Goal: Navigation & Orientation: Find specific page/section

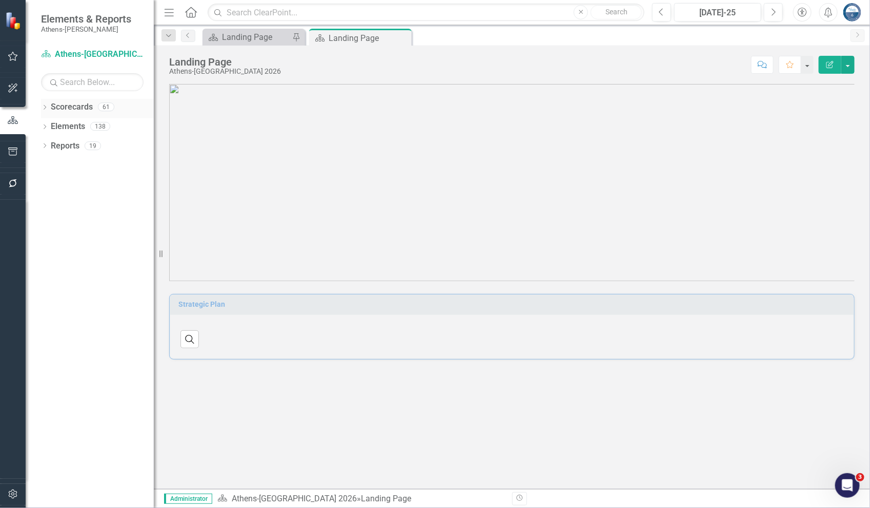
click at [44, 107] on icon "Dropdown" at bounding box center [44, 109] width 7 height 6
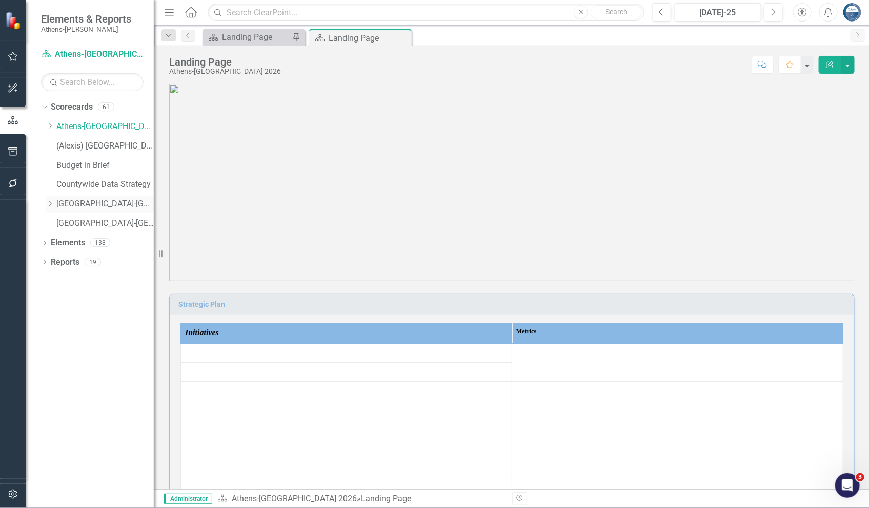
click at [51, 205] on icon "Dropdown" at bounding box center [50, 204] width 8 height 6
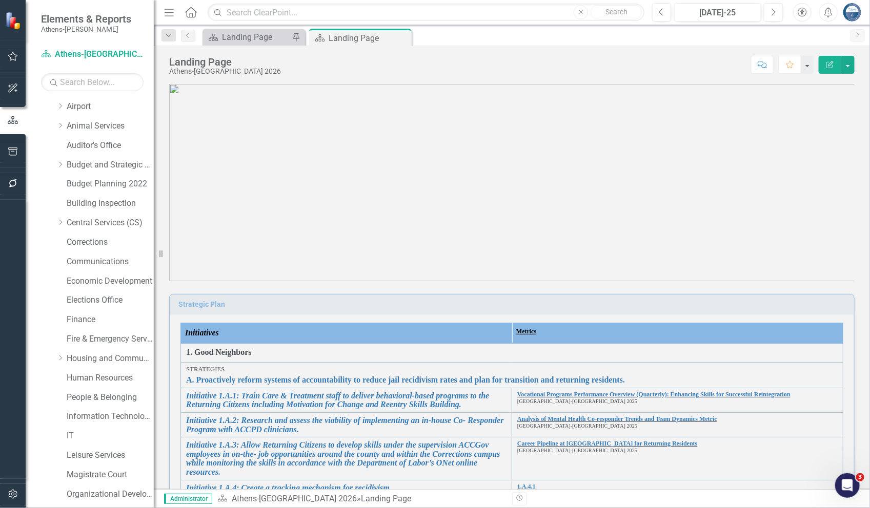
scroll to position [201, 0]
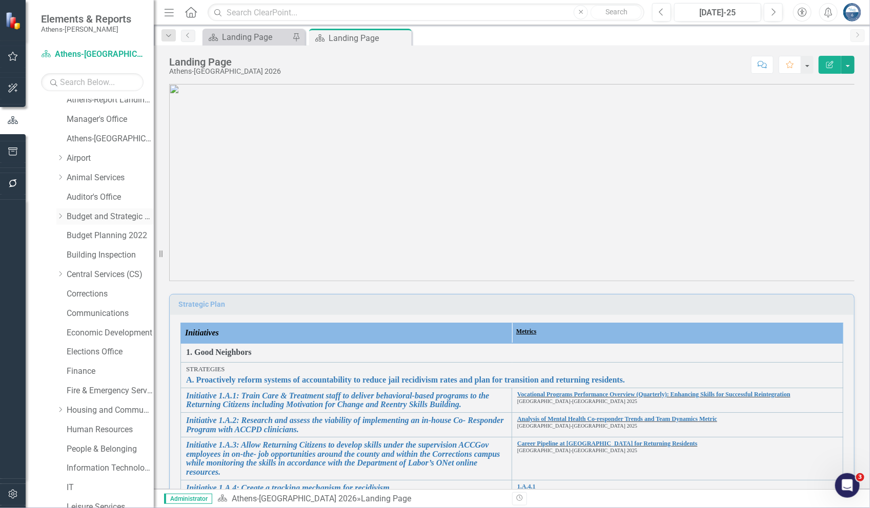
click at [94, 216] on link "Budget and Strategic Analysis" at bounding box center [110, 217] width 87 height 12
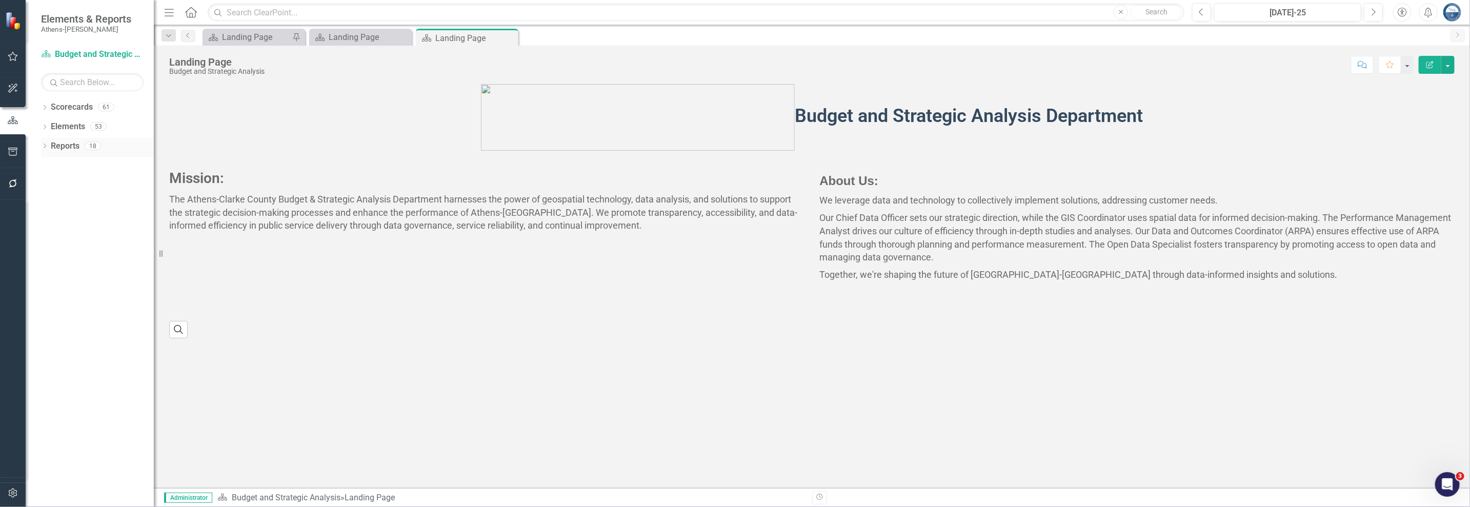
click at [46, 143] on div "Dropdown" at bounding box center [44, 147] width 7 height 9
click at [49, 219] on icon "Dropdown" at bounding box center [49, 221] width 7 height 6
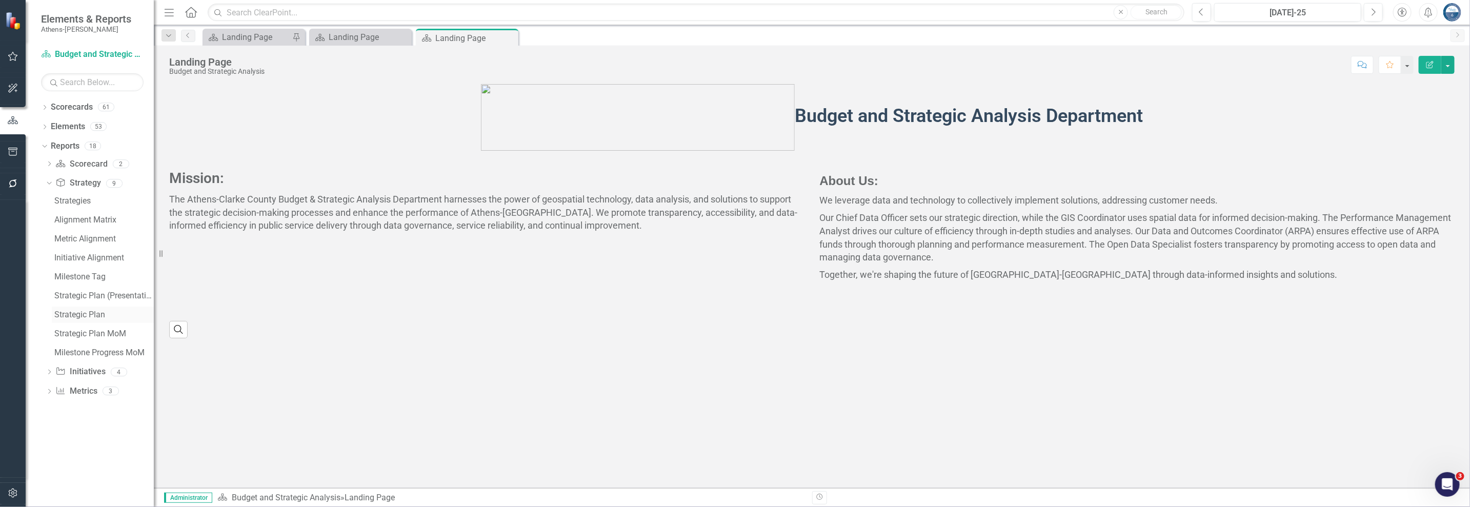
click at [93, 316] on div "Strategic Plan" at bounding box center [103, 314] width 99 height 9
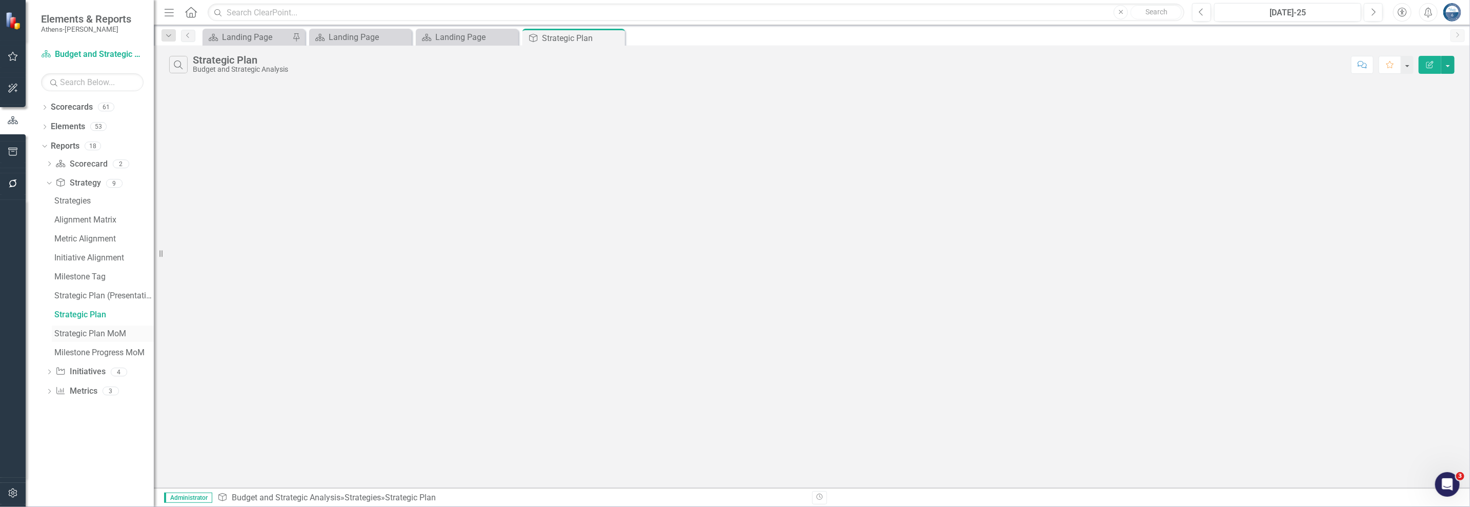
click at [95, 332] on div "Strategic Plan MoM" at bounding box center [103, 333] width 99 height 9
click at [93, 317] on div "Strategic Plan" at bounding box center [103, 314] width 99 height 9
click at [616, 36] on icon "Close" at bounding box center [615, 38] width 10 height 8
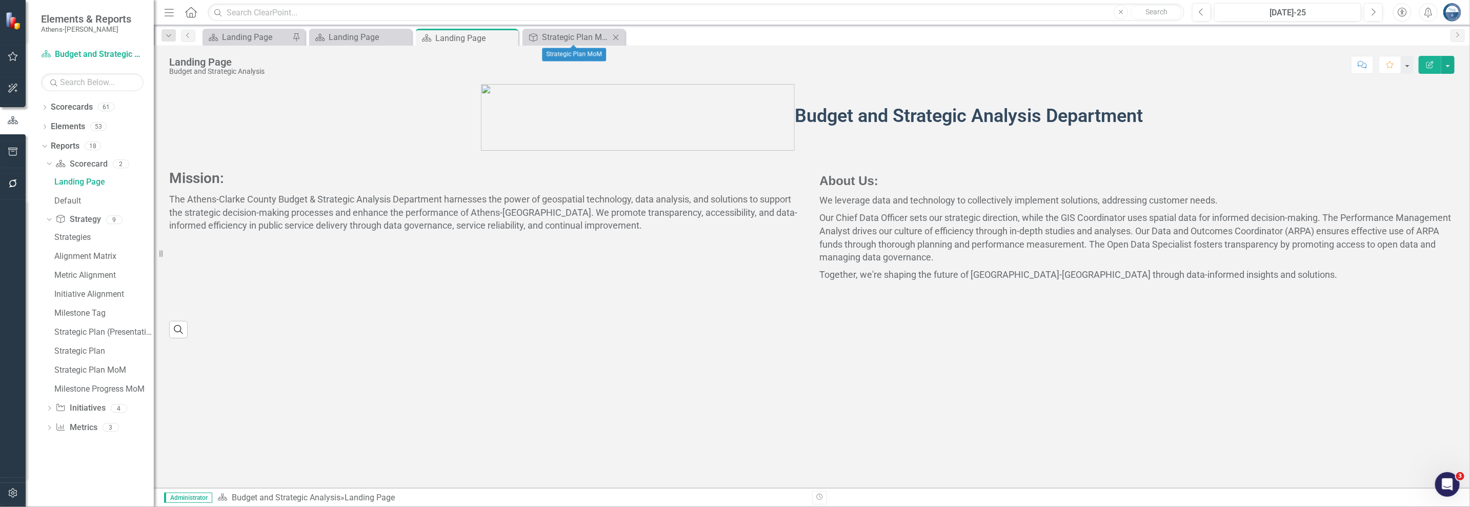
click at [616, 36] on icon "Close" at bounding box center [615, 37] width 10 height 8
click at [509, 35] on icon "Close" at bounding box center [508, 38] width 10 height 8
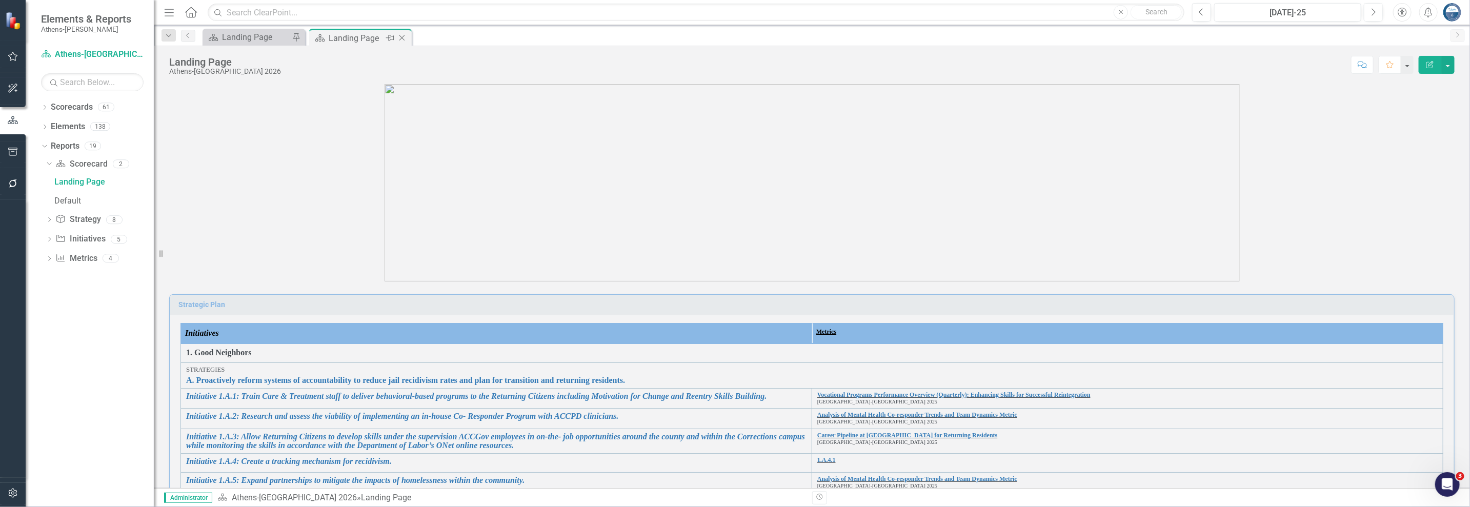
click at [401, 37] on icon "Close" at bounding box center [402, 38] width 10 height 8
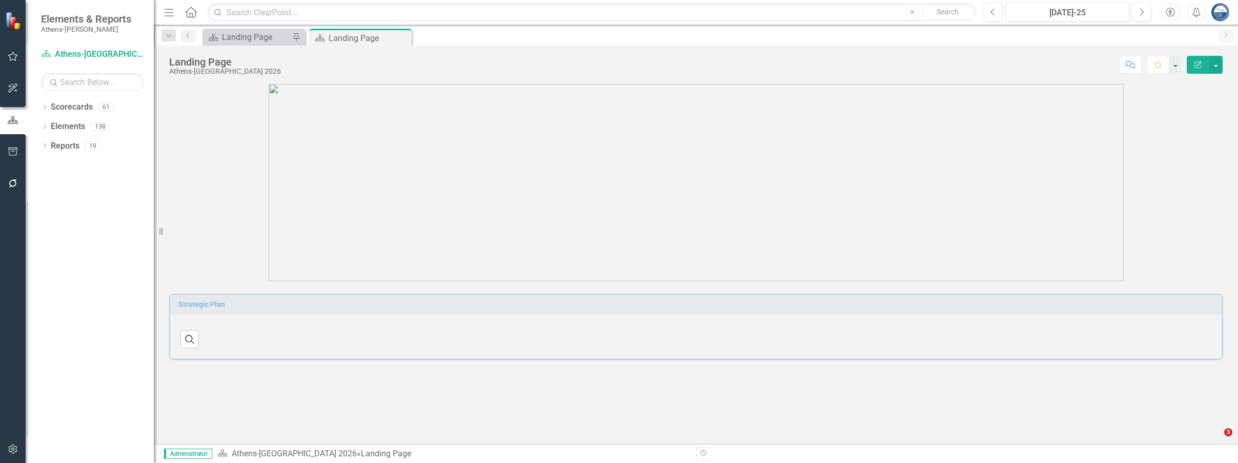
click at [543, 75] on div "Landing Page Athens-Clarke County 2026 Score: N/A Jul-25 Completed Comment Favo…" at bounding box center [696, 61] width 1084 height 31
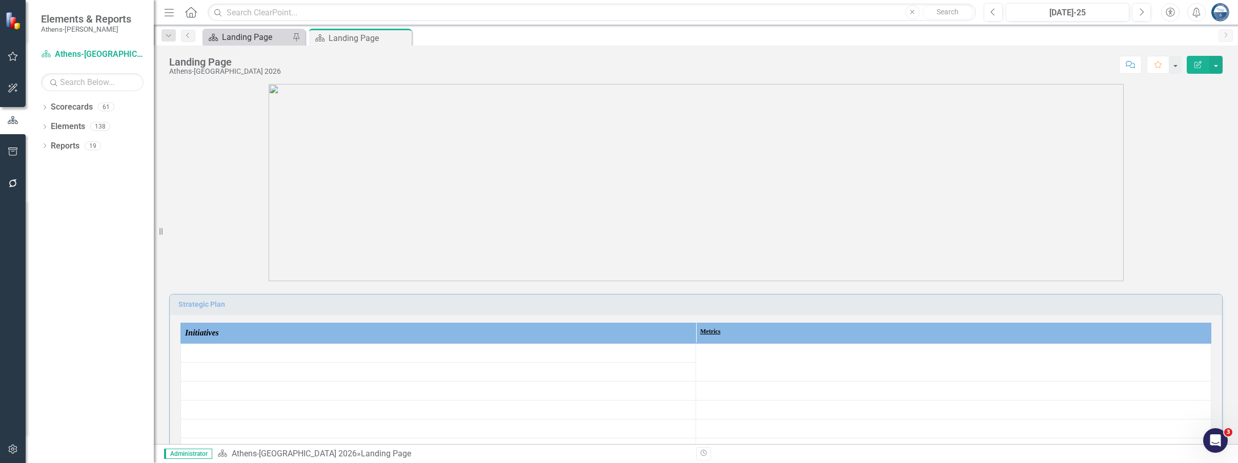
click at [259, 37] on div "Landing Page" at bounding box center [256, 37] width 68 height 13
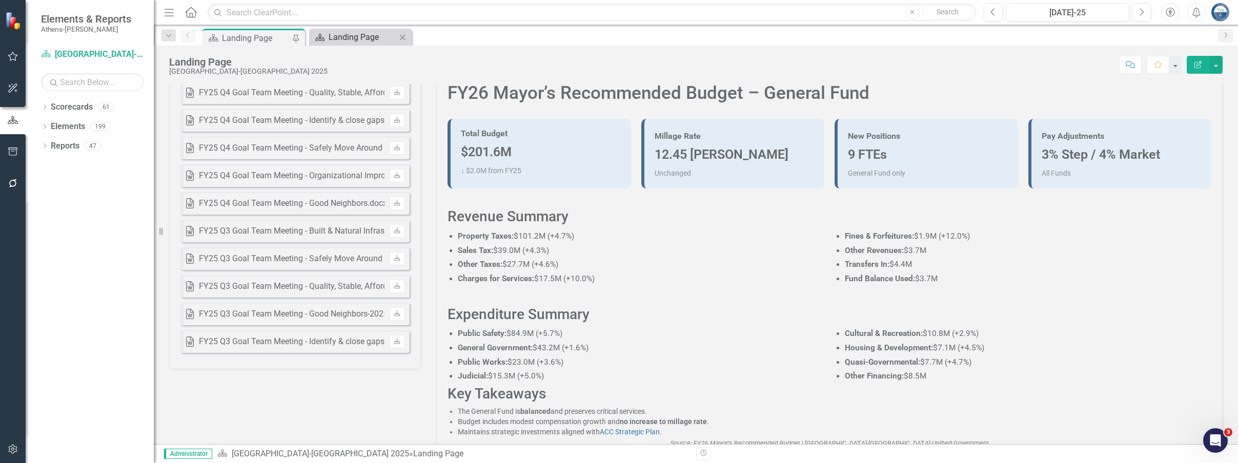
scroll to position [199, 0]
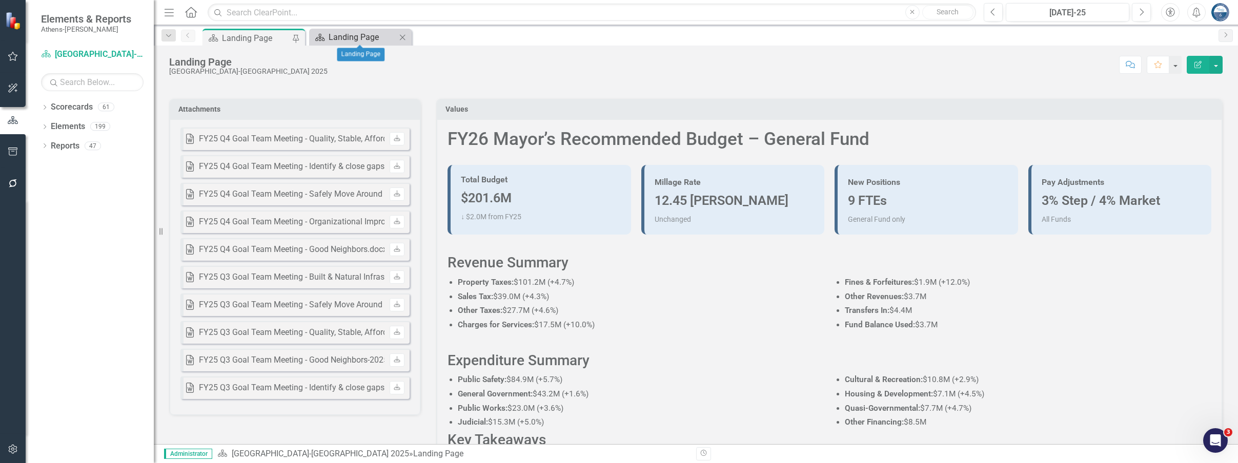
click at [343, 32] on div "Landing Page" at bounding box center [363, 37] width 68 height 13
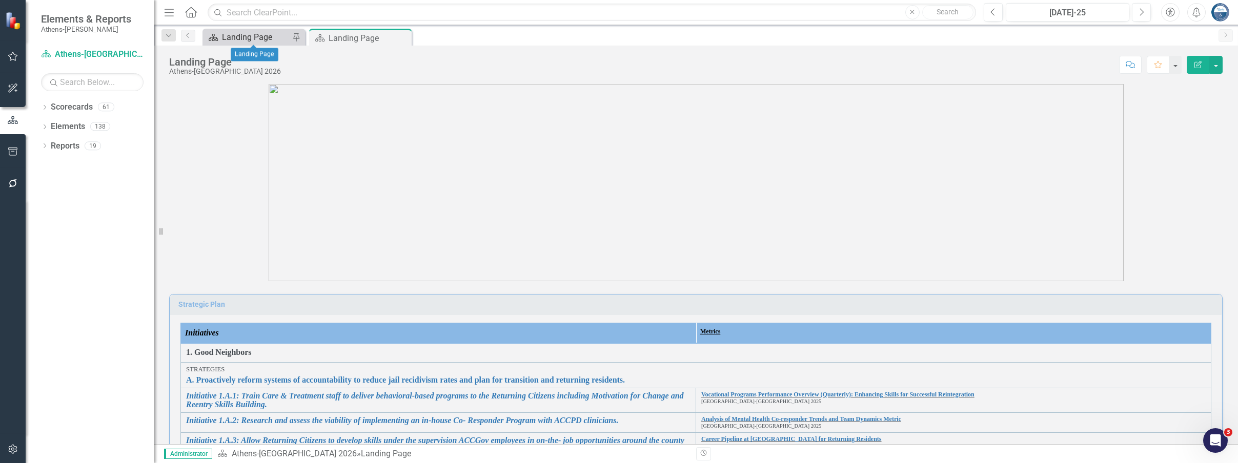
click at [250, 37] on div "Landing Page" at bounding box center [256, 37] width 68 height 13
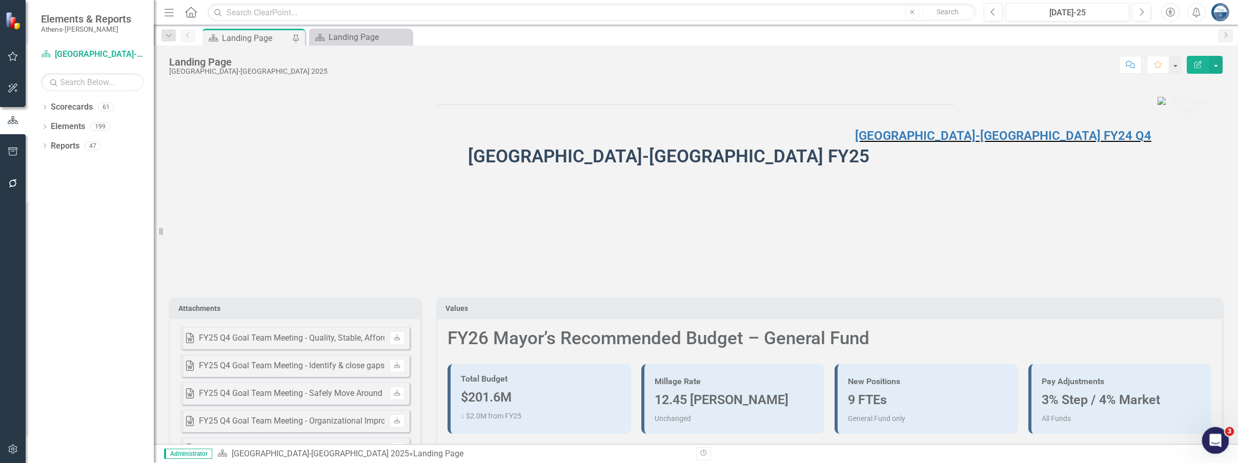
click at [1214, 439] on icon "Open Intercom Messenger" at bounding box center [1214, 439] width 17 height 17
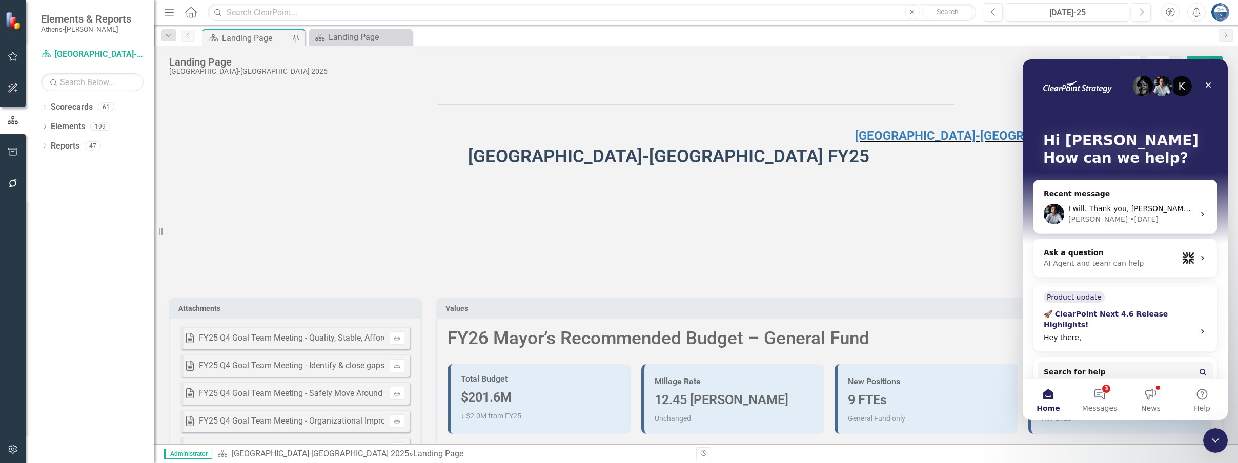
click at [1198, 331] on icon "Intercom messenger" at bounding box center [1202, 332] width 8 height 8
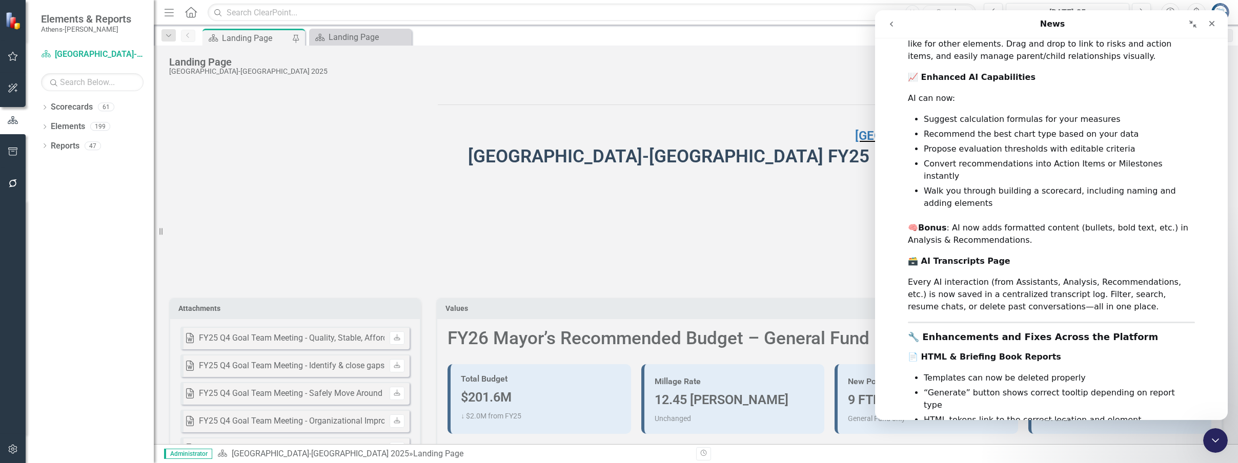
scroll to position [320, 0]
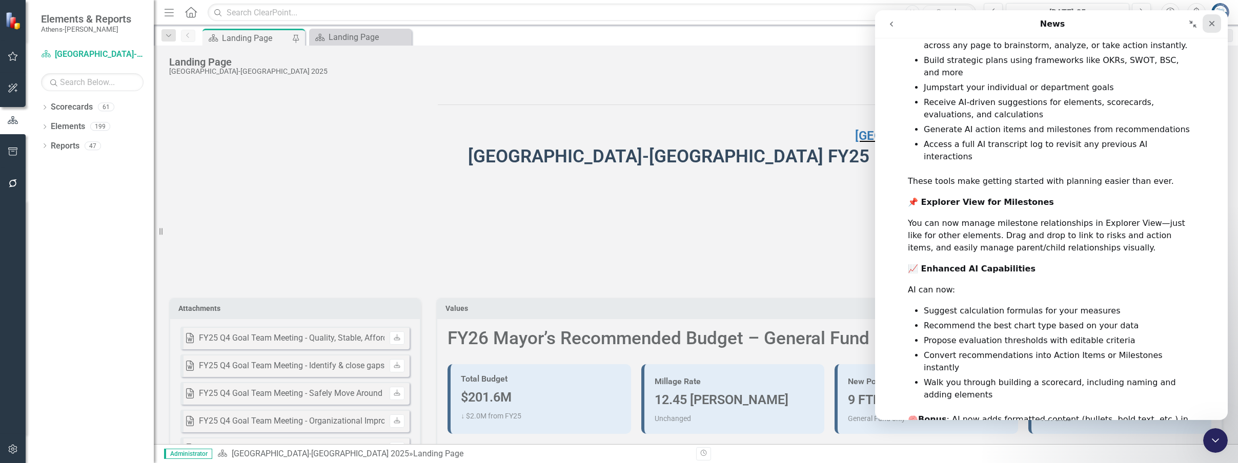
click at [1212, 25] on icon "Close" at bounding box center [1212, 23] width 8 height 8
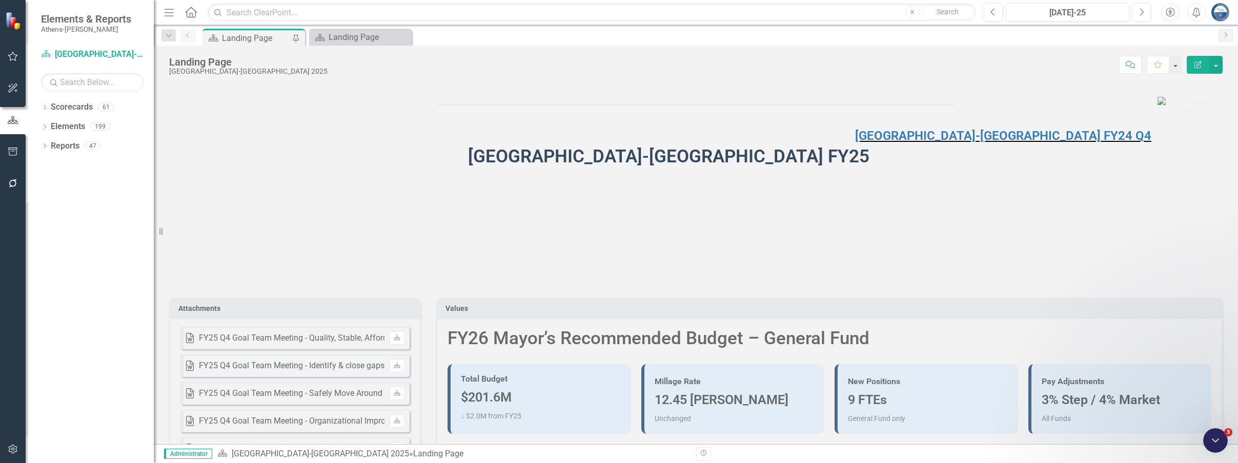
scroll to position [0, 0]
